Goal: Task Accomplishment & Management: Manage account settings

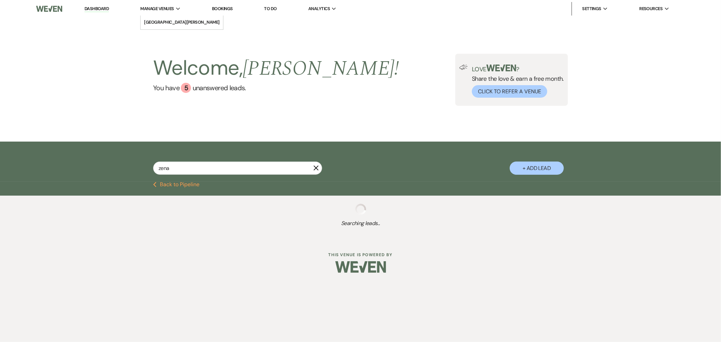
type input "zena"
click at [284, 171] on input "zena" at bounding box center [237, 168] width 169 height 13
click at [260, 170] on input "zena" at bounding box center [237, 168] width 169 height 13
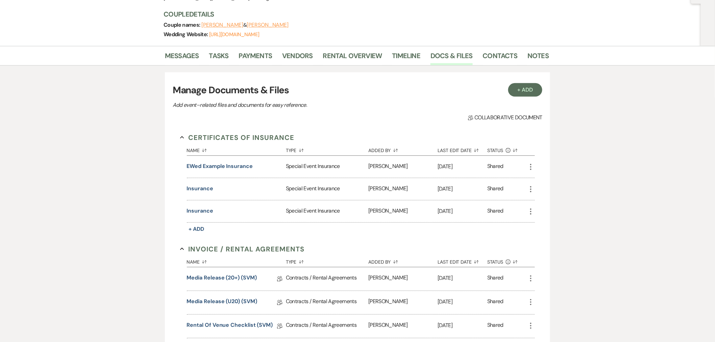
scroll to position [75, 0]
click at [204, 185] on button "insurance" at bounding box center [200, 188] width 26 height 8
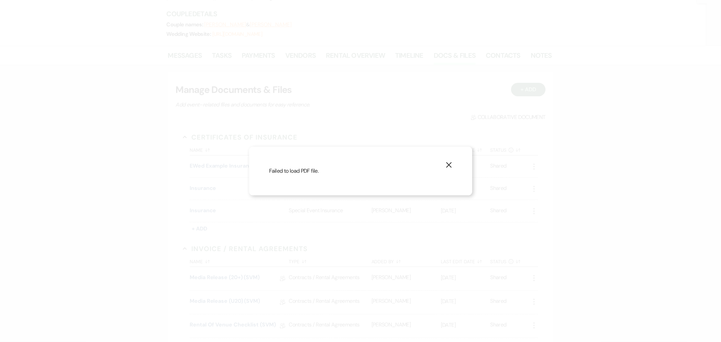
click at [448, 163] on use "button" at bounding box center [448, 164] width 5 height 5
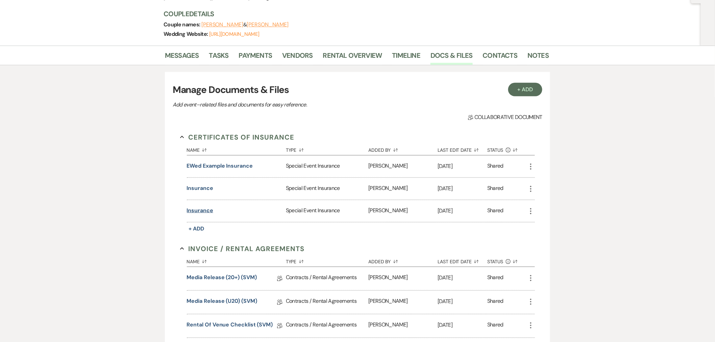
click at [202, 212] on button "insurance" at bounding box center [200, 210] width 26 height 8
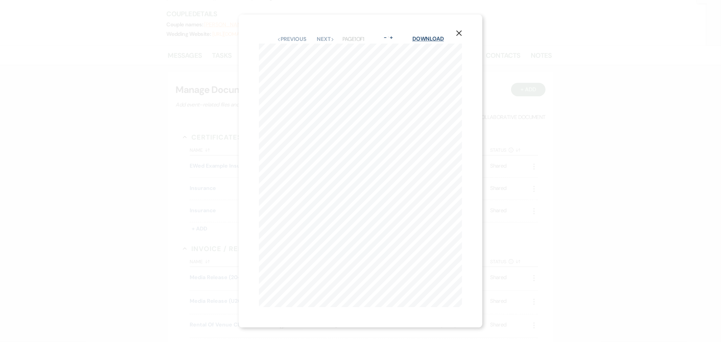
click at [417, 35] on link "Download" at bounding box center [427, 38] width 31 height 7
click at [460, 30] on use "button" at bounding box center [458, 32] width 5 height 5
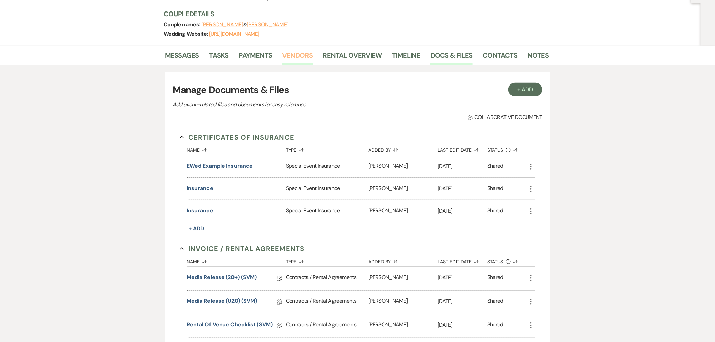
click at [291, 58] on link "Vendors" at bounding box center [297, 57] width 30 height 15
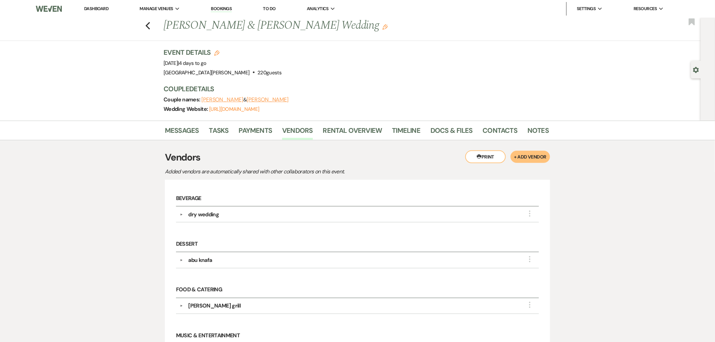
click at [493, 156] on button "Printer Print" at bounding box center [485, 156] width 41 height 13
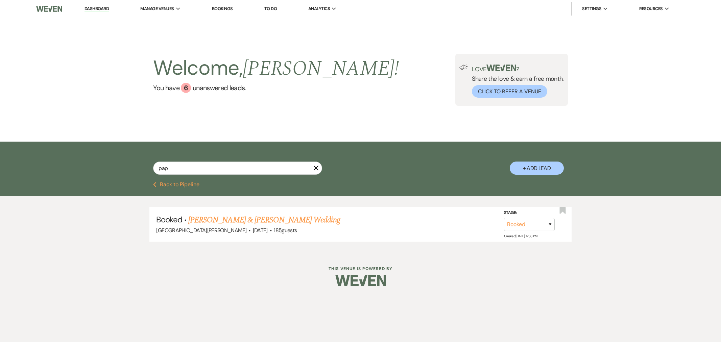
click at [252, 219] on link "[PERSON_NAME] & [PERSON_NAME] Wedding" at bounding box center [263, 220] width 151 height 12
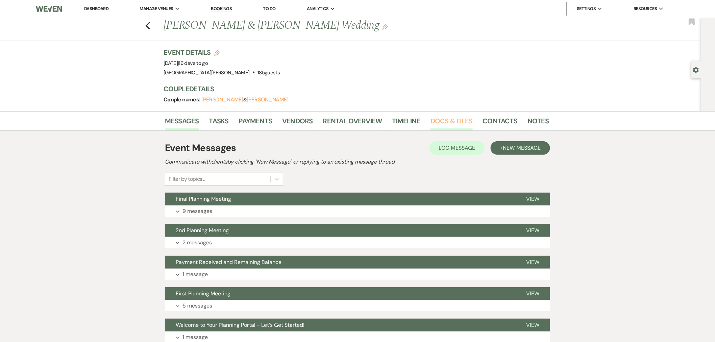
click at [458, 126] on link "Docs & Files" at bounding box center [452, 123] width 42 height 15
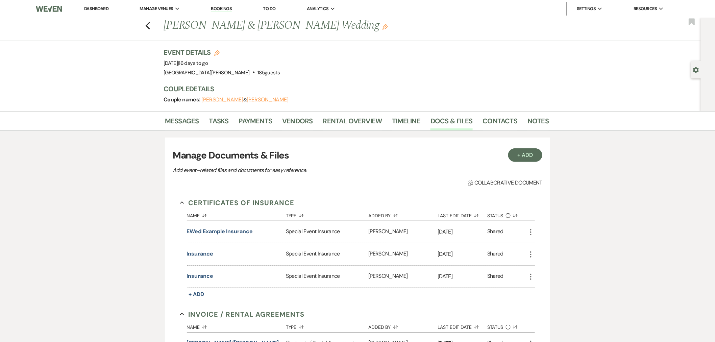
click at [207, 256] on button "insurance" at bounding box center [200, 254] width 26 height 8
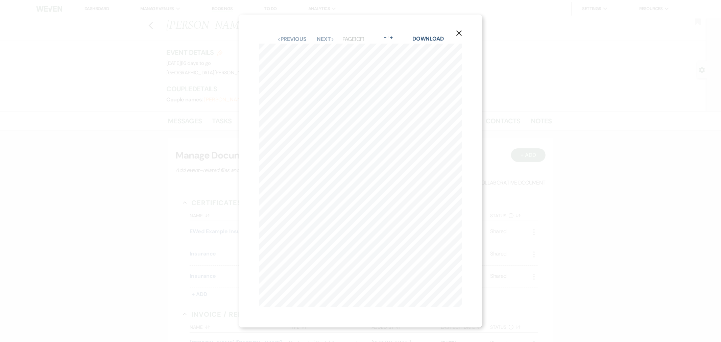
click at [462, 31] on icon "X" at bounding box center [459, 33] width 6 height 6
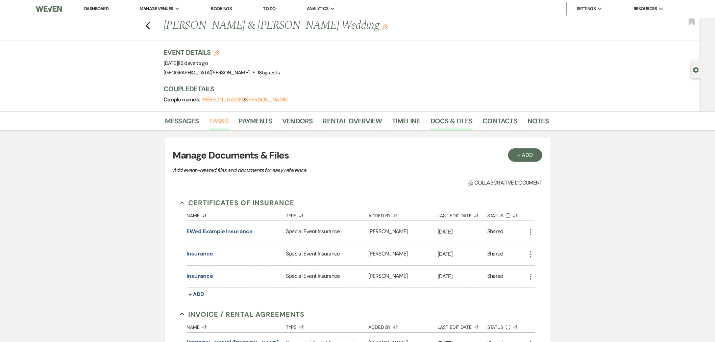
click at [218, 122] on link "Tasks" at bounding box center [219, 123] width 20 height 15
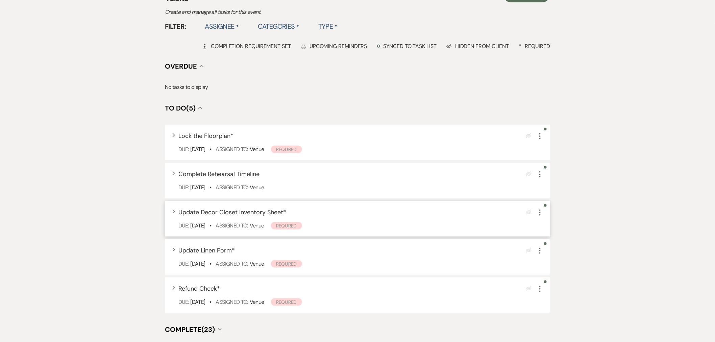
scroll to position [188, 0]
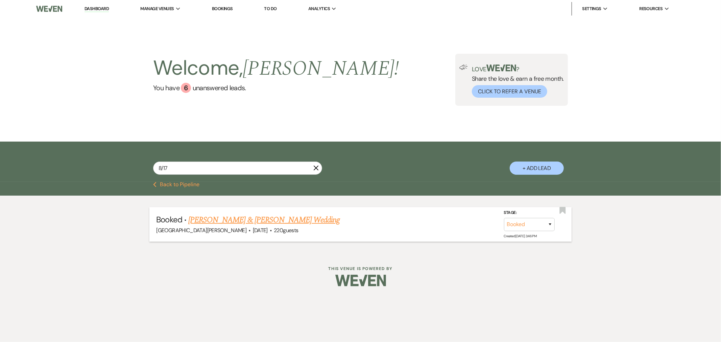
type input "8/17"
click at [266, 220] on link "Zena Thabteh & Sanad Owda's Wedding" at bounding box center [263, 220] width 151 height 12
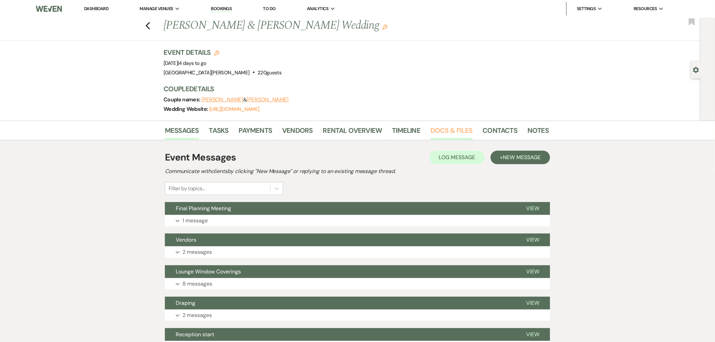
click at [447, 134] on link "Docs & Files" at bounding box center [452, 132] width 42 height 15
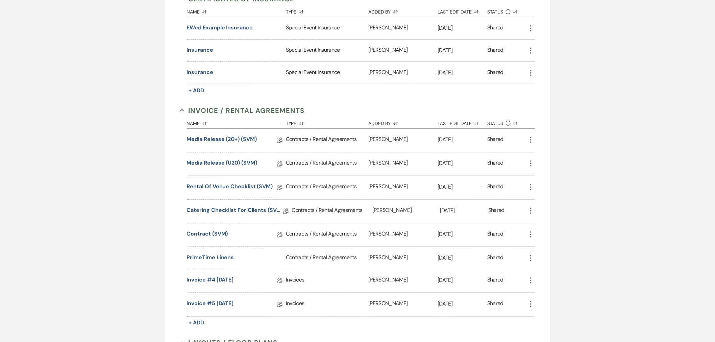
scroll to position [233, 0]
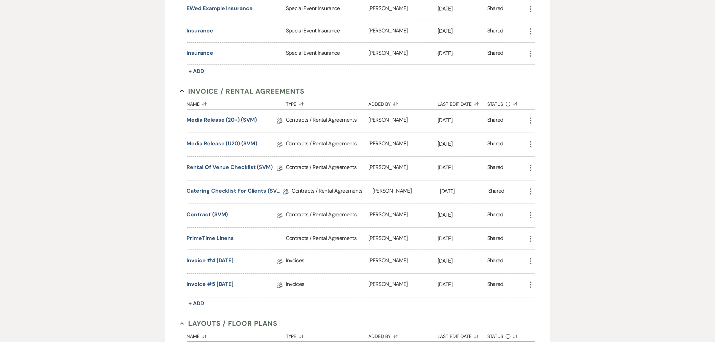
click at [533, 241] on icon "More" at bounding box center [531, 239] width 8 height 8
click at [559, 295] on button "Close Delete X Delete" at bounding box center [561, 297] width 68 height 11
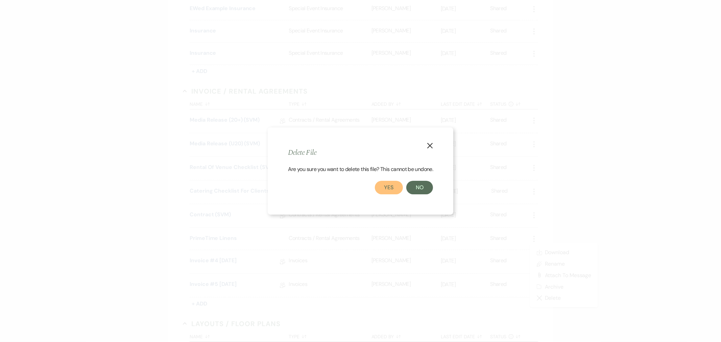
click at [395, 186] on button "Yes" at bounding box center [389, 188] width 28 height 14
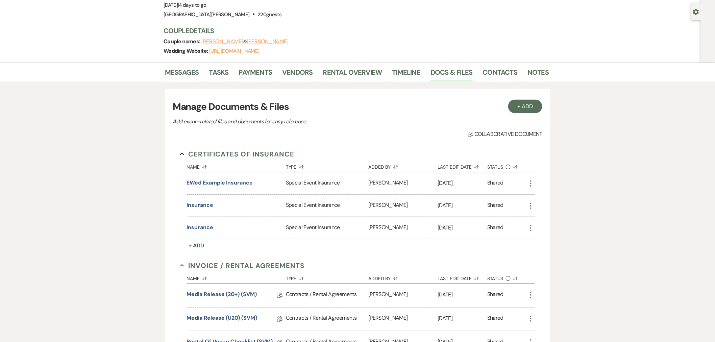
scroll to position [45, 0]
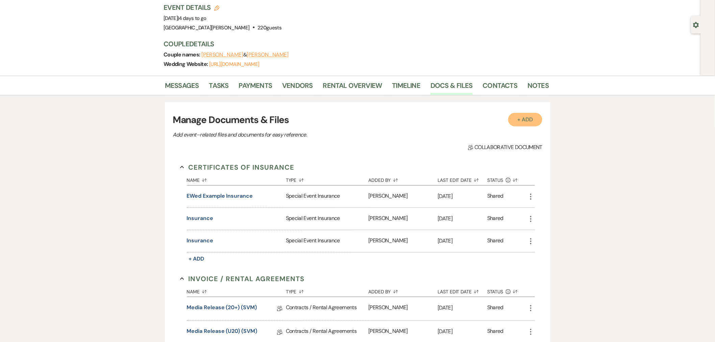
click at [515, 116] on button "+ Add" at bounding box center [525, 120] width 34 height 14
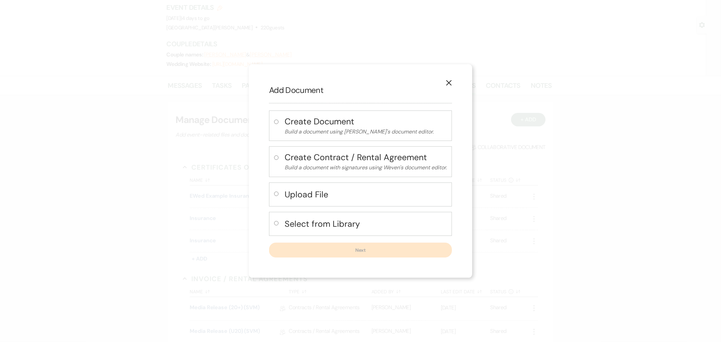
click at [302, 200] on button "Upload File" at bounding box center [366, 195] width 162 height 14
radio input "true"
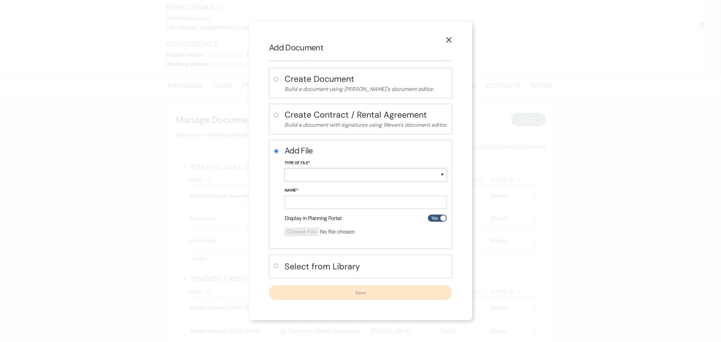
click at [317, 170] on select "Special Event Insurance Vendor Certificate of Insurance Contracts / Rental Agre…" at bounding box center [366, 174] width 162 height 13
select select "10"
click at [285, 169] on select "Special Event Insurance Vendor Certificate of Insurance Contracts / Rental Agre…" at bounding box center [366, 174] width 162 height 13
click at [321, 207] on input "Name*" at bounding box center [366, 202] width 162 height 13
type input "PrimeTime linens"
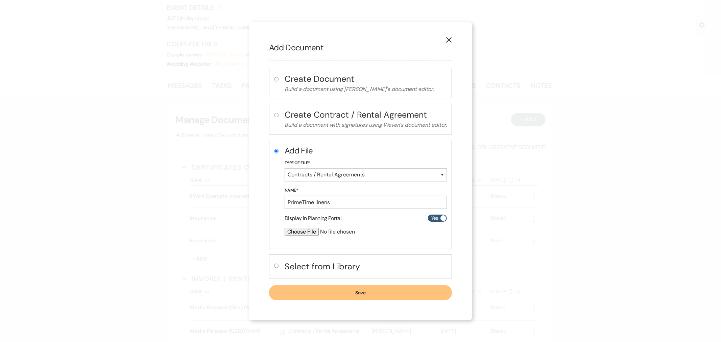
click at [311, 231] on input "file" at bounding box center [348, 232] width 126 height 8
type input "C:\fakepath\Contract 190785.pdf"
click at [353, 294] on button "Save" at bounding box center [360, 293] width 183 height 15
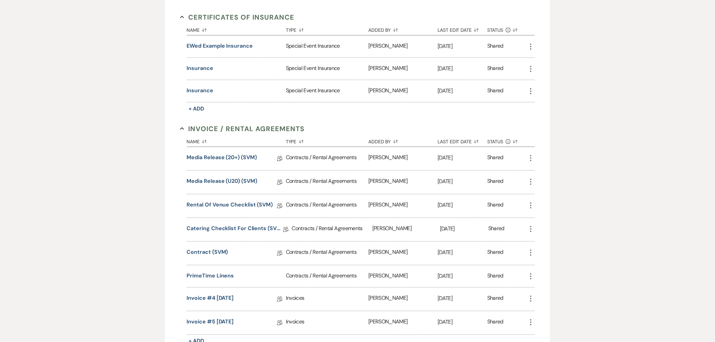
scroll to position [270, 0]
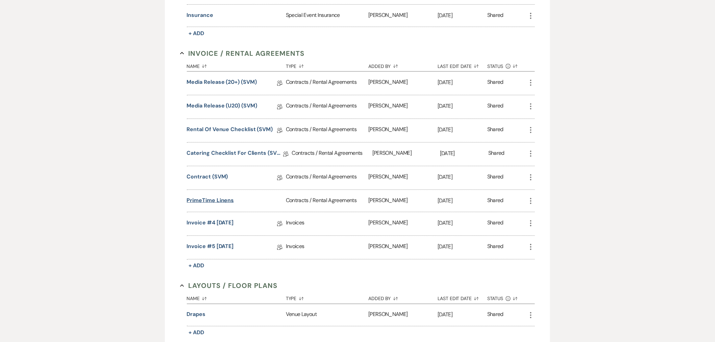
click at [211, 200] on button "PrimeTime linens" at bounding box center [210, 200] width 47 height 8
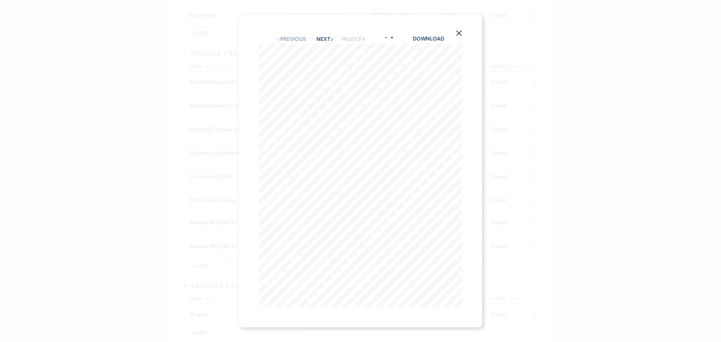
click at [459, 32] on icon "X" at bounding box center [459, 33] width 6 height 6
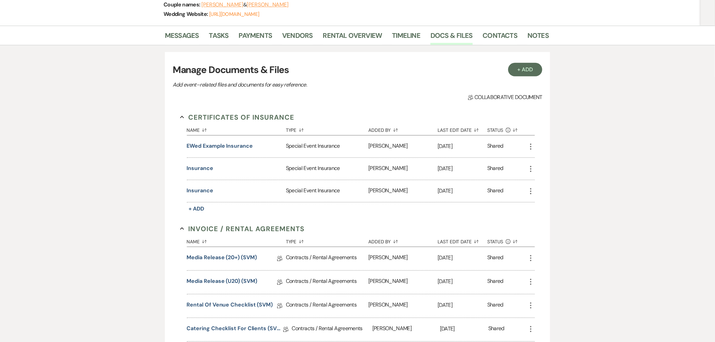
scroll to position [0, 0]
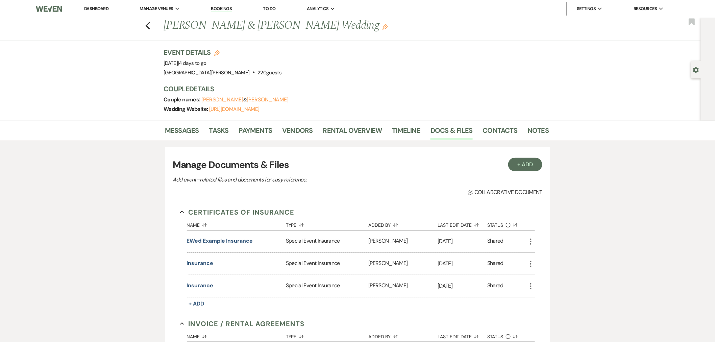
click at [100, 9] on link "Dashboard" at bounding box center [96, 9] width 24 height 6
